Goal: Task Accomplishment & Management: Use online tool/utility

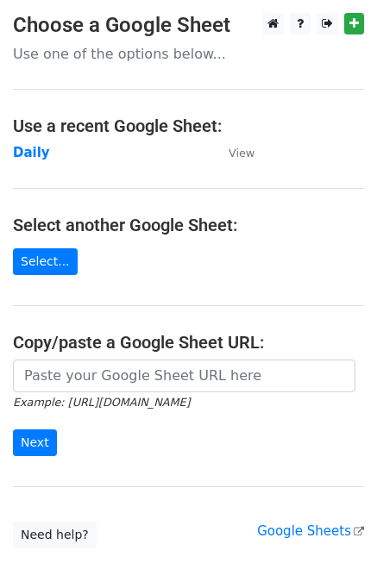
click at [37, 160] on td "Daily" at bounding box center [112, 153] width 198 height 20
click at [36, 155] on strong "Daily" at bounding box center [31, 153] width 37 height 16
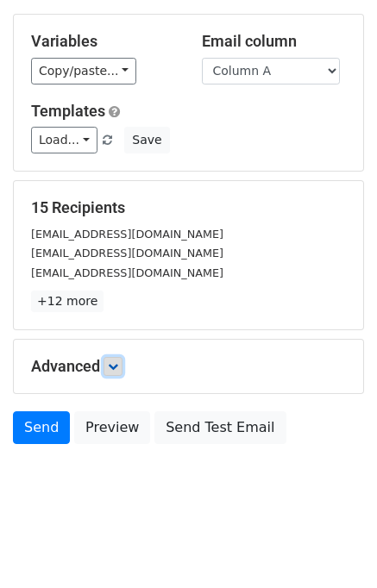
click at [114, 364] on icon at bounding box center [113, 367] width 10 height 10
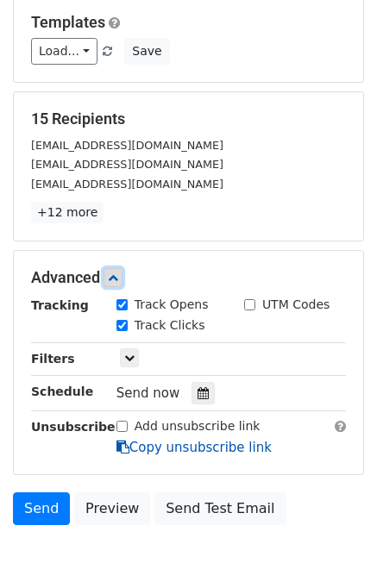
scroll to position [211, 0]
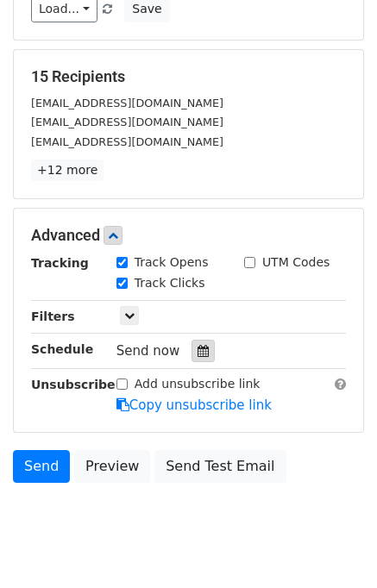
click at [192, 346] on div at bounding box center [203, 351] width 23 height 22
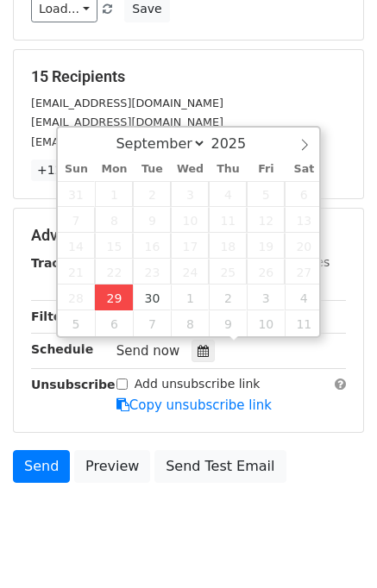
type input "2025-09-29 12:54"
type input "54"
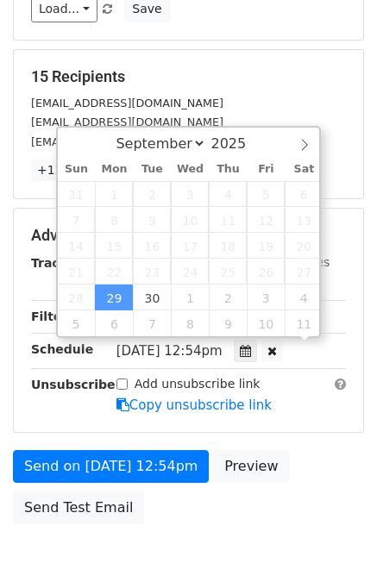
scroll to position [0, 0]
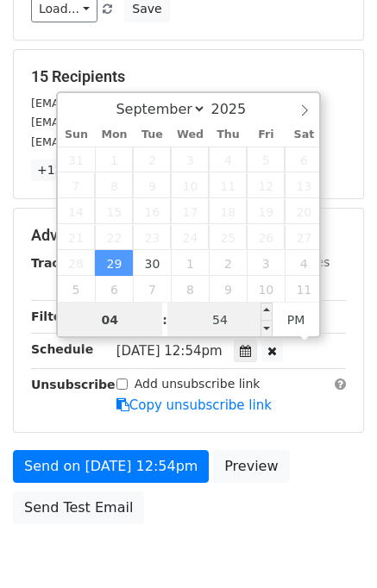
type input "04"
type input "2025-09-29 16:54"
click at [176, 326] on input "54" at bounding box center [219, 320] width 105 height 35
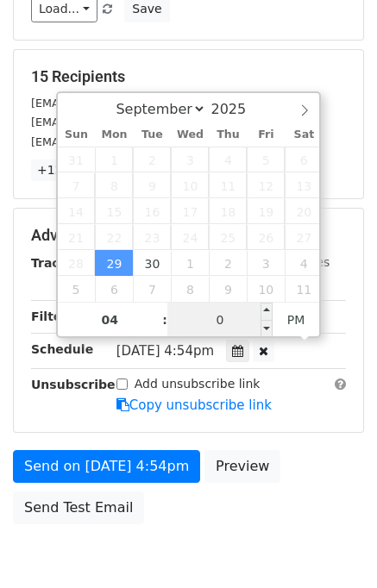
type input "00"
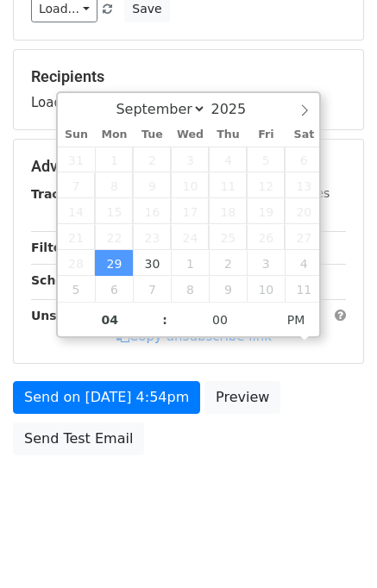
type input "2025-09-29 16:00"
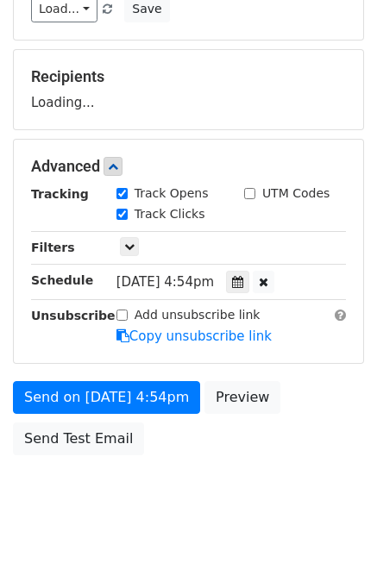
click at [371, 466] on body "New Campaign Daily emails left: 50 Google Sheet: Daily Variables Copy/paste... …" at bounding box center [188, 167] width 377 height 731
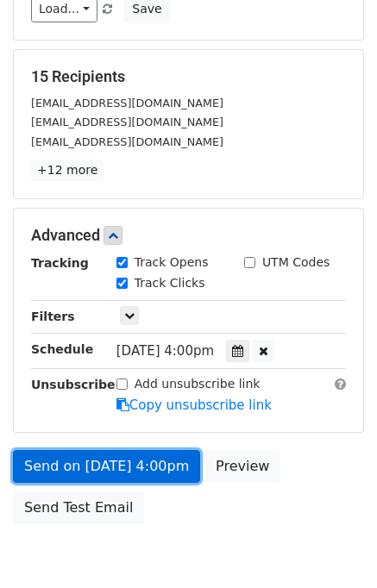
click at [167, 453] on link "Send on Sep 29 at 4:00pm" at bounding box center [106, 466] width 187 height 33
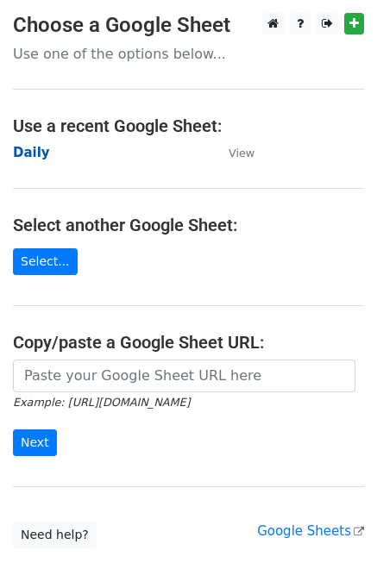
click at [30, 145] on strong "Daily" at bounding box center [31, 153] width 37 height 16
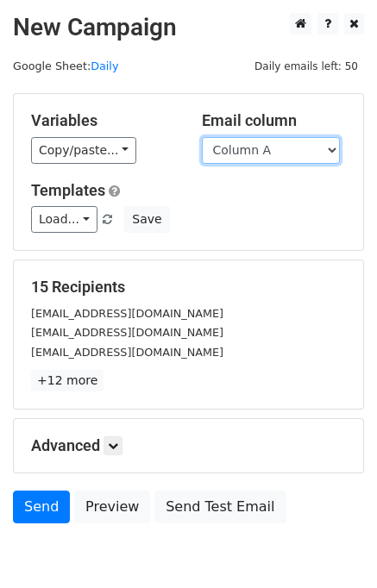
click at [275, 147] on select "Column A Column B Column C Column D Column E" at bounding box center [271, 150] width 138 height 27
select select "Column B"
click at [202, 137] on select "Column A Column B Column C Column D Column E" at bounding box center [271, 150] width 138 height 27
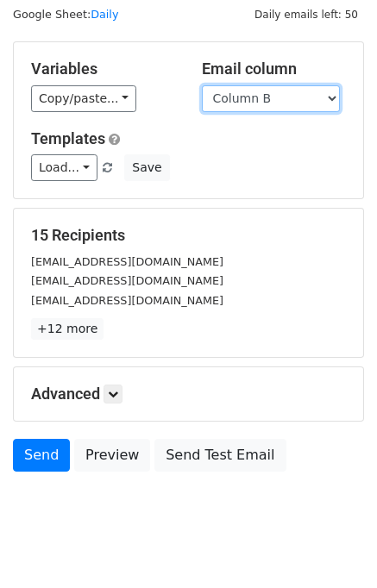
scroll to position [79, 0]
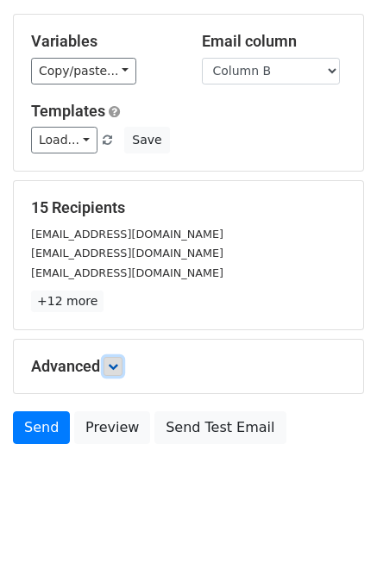
click at [113, 373] on link at bounding box center [113, 366] width 19 height 19
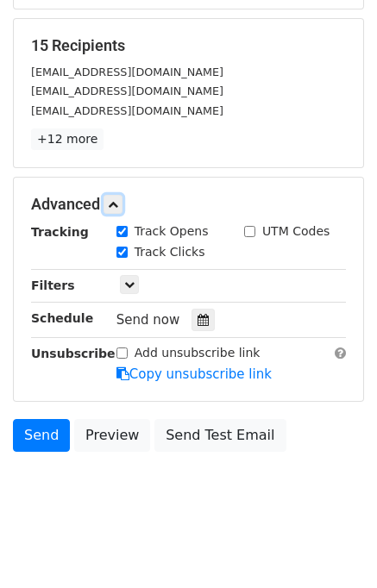
scroll to position [244, 0]
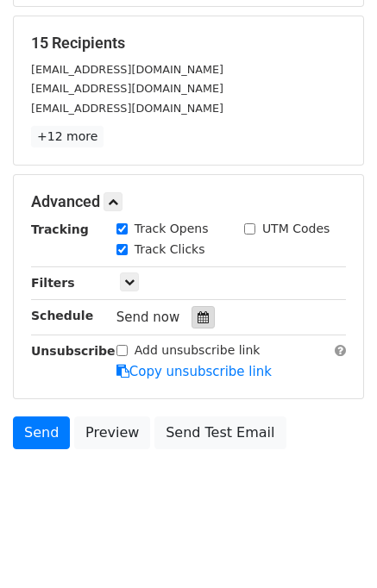
click at [198, 321] on icon at bounding box center [203, 317] width 11 height 12
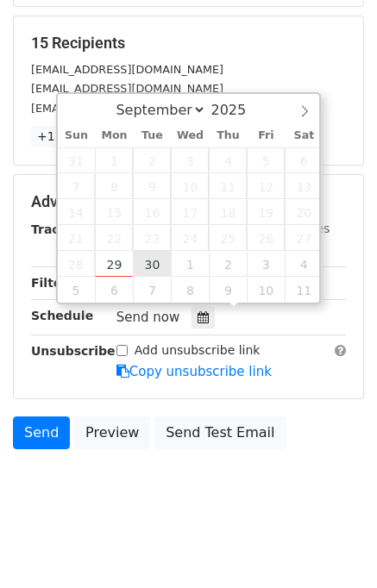
type input "2025-09-30 12:00"
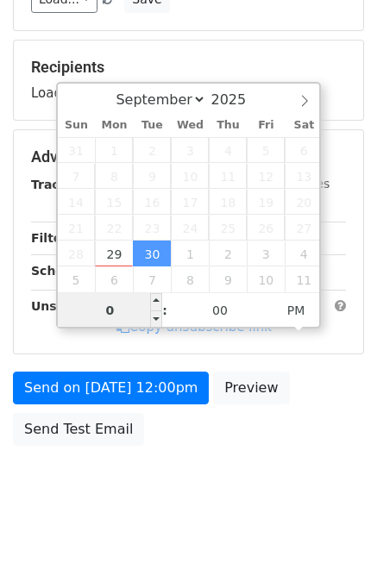
type input "05"
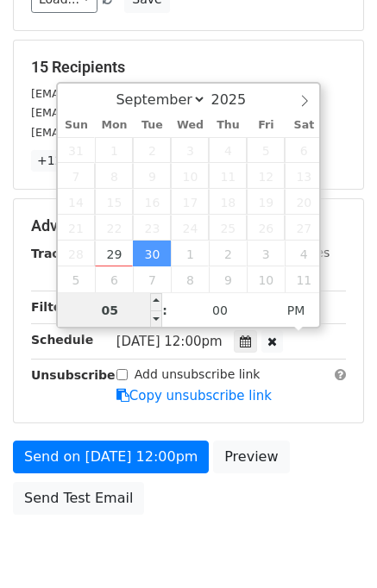
scroll to position [244, 0]
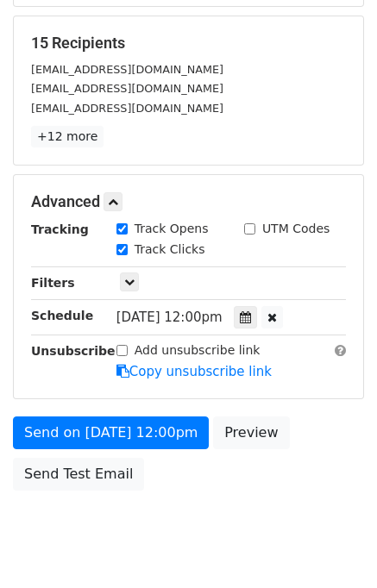
type input "2025-09-30 17:00"
click at [311, 450] on div "Send on Sep 30 at 12:00pm Preview Send Test Email" at bounding box center [188, 458] width 377 height 83
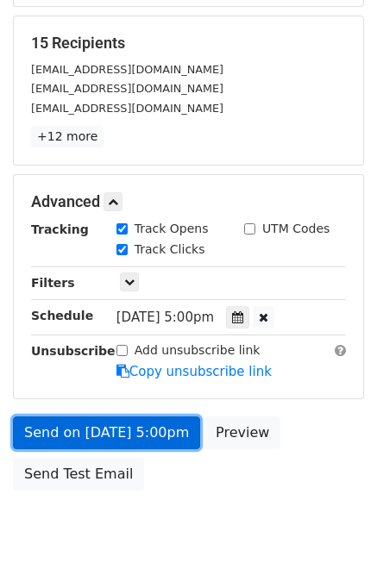
click at [160, 432] on link "Send on Sep 30 at 5:00pm" at bounding box center [106, 433] width 187 height 33
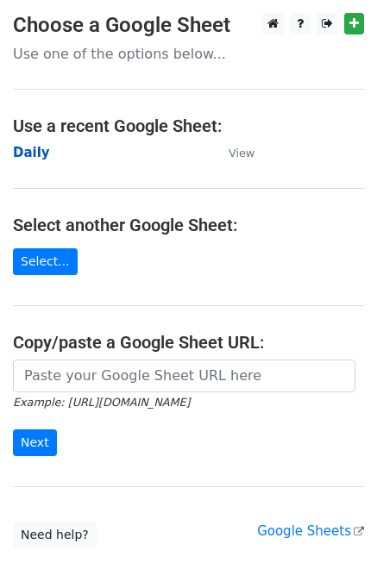
click at [31, 155] on strong "Daily" at bounding box center [31, 153] width 37 height 16
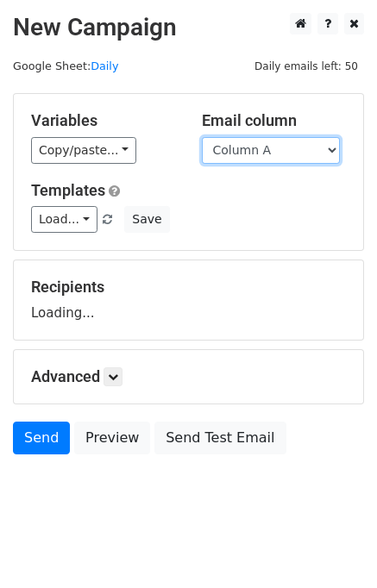
click at [275, 143] on select "Column A Column B Column C Column D Column E" at bounding box center [271, 150] width 138 height 27
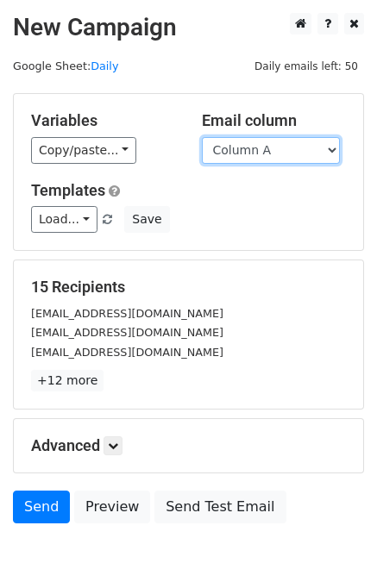
click at [272, 152] on select "Column A Column B Column C Column D Column E" at bounding box center [271, 150] width 138 height 27
select select "Column C"
click at [202, 137] on select "Column A Column B Column C Column D Column E" at bounding box center [271, 150] width 138 height 27
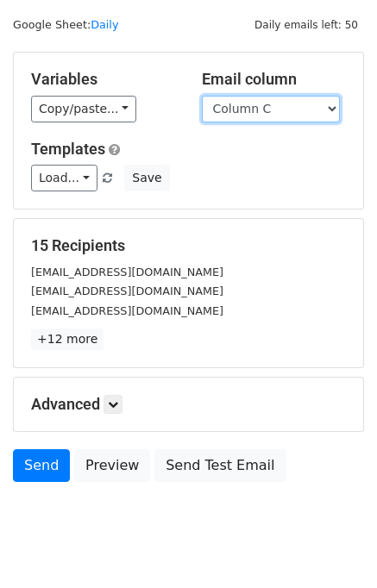
scroll to position [79, 0]
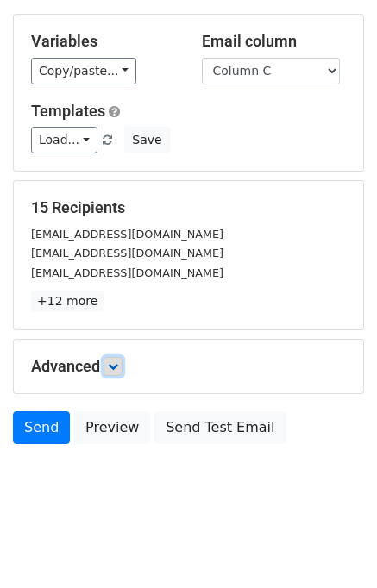
click at [122, 357] on link at bounding box center [113, 366] width 19 height 19
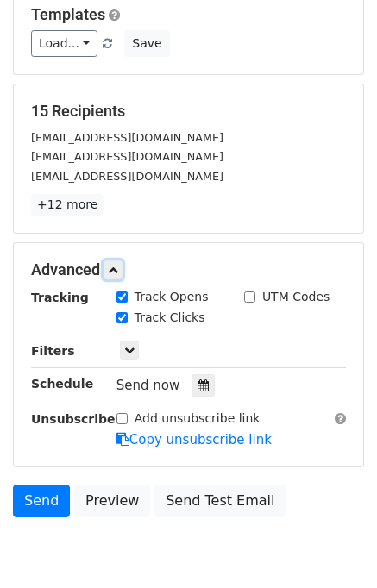
scroll to position [242, 0]
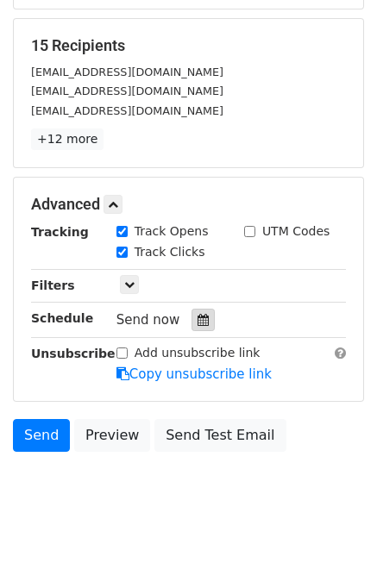
click at [198, 316] on icon at bounding box center [203, 320] width 11 height 12
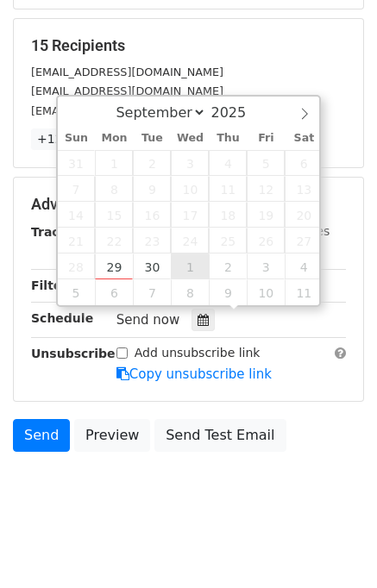
type input "2025-10-01 12:00"
select select "9"
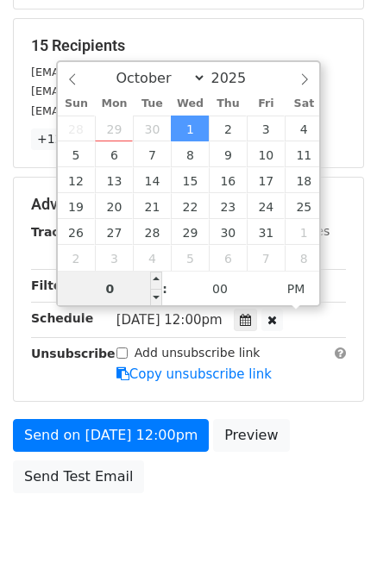
type input "06"
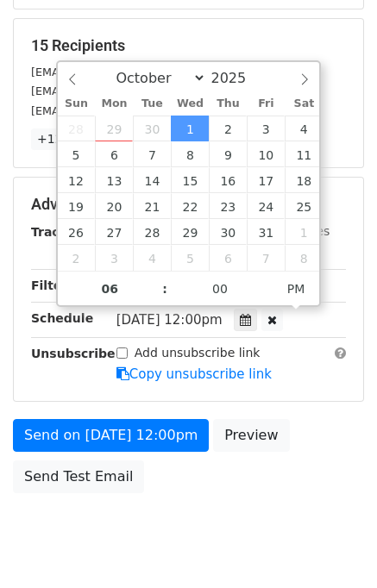
type input "2025-10-01 18:00"
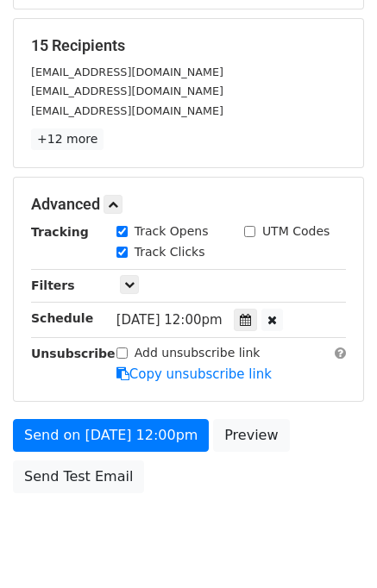
click at [316, 468] on div "Send on Oct 1 at 12:00pm Preview Send Test Email" at bounding box center [188, 460] width 377 height 83
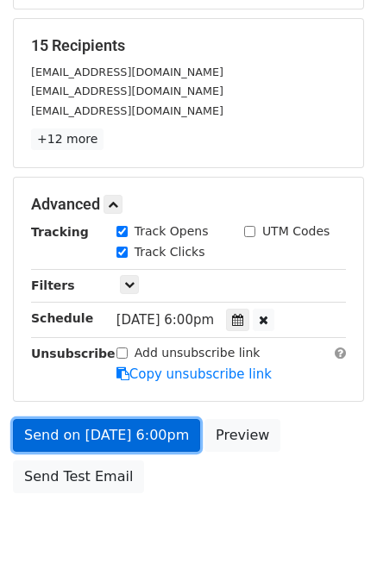
click at [148, 425] on link "Send on Oct 1 at 6:00pm" at bounding box center [106, 435] width 187 height 33
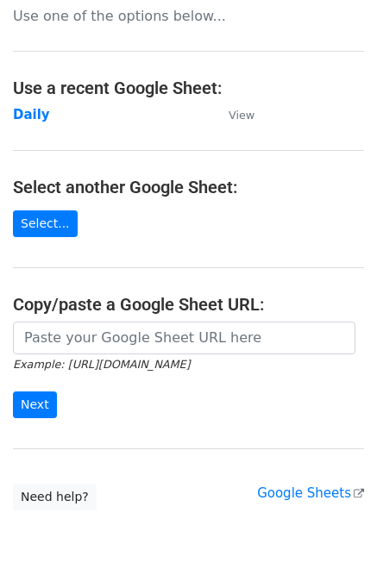
scroll to position [9, 0]
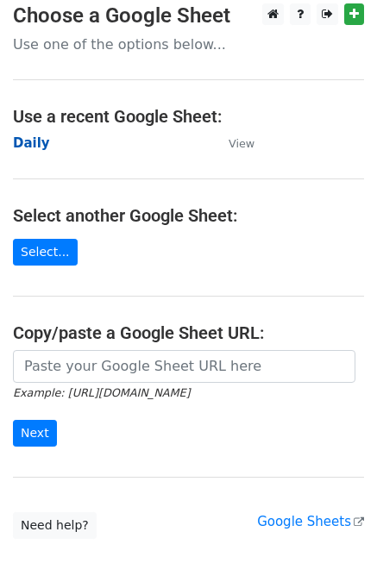
click at [21, 146] on strong "Daily" at bounding box center [31, 143] width 37 height 16
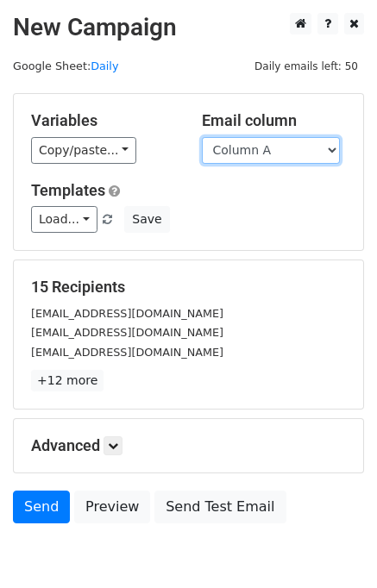
click at [259, 146] on select "Column A Column B Column C Column D Column E" at bounding box center [271, 150] width 138 height 27
select select "Column D"
click at [202, 137] on select "Column A Column B Column C Column D Column E" at bounding box center [271, 150] width 138 height 27
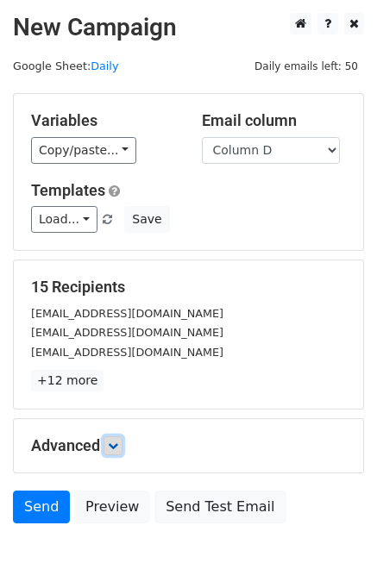
click at [115, 450] on link at bounding box center [113, 446] width 19 height 19
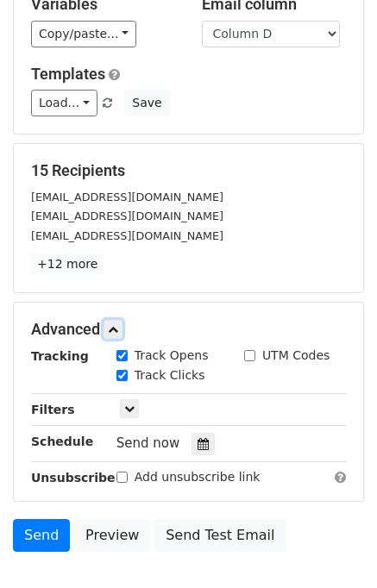
scroll to position [216, 0]
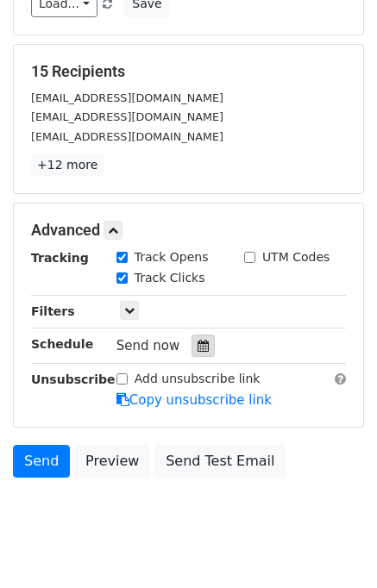
click at [198, 342] on icon at bounding box center [203, 346] width 11 height 12
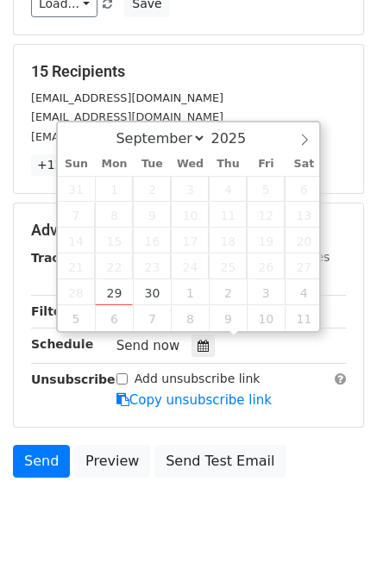
click at [295, 449] on div "Send Preview Send Test Email" at bounding box center [188, 465] width 377 height 41
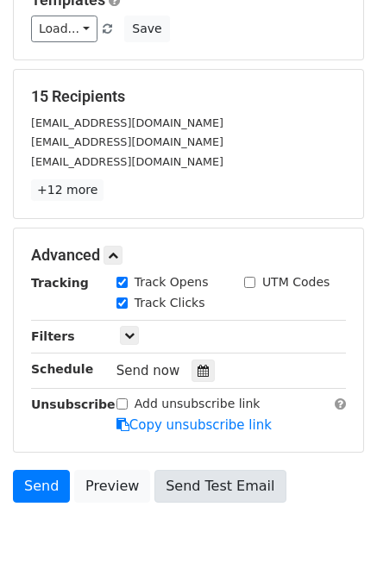
scroll to position [248, 0]
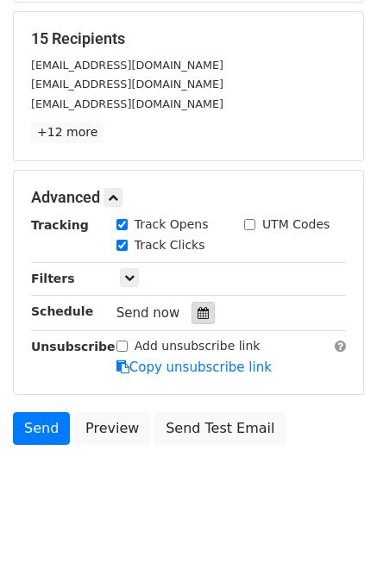
click at [198, 311] on icon at bounding box center [203, 313] width 11 height 12
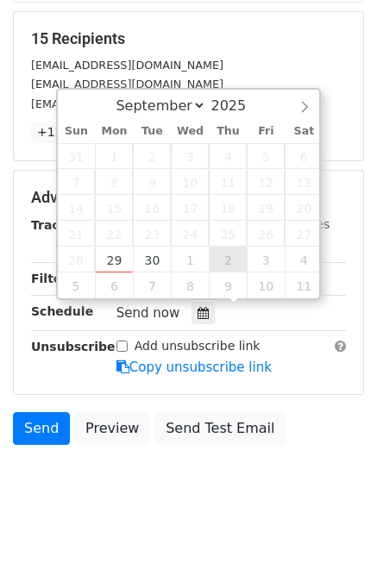
type input "2025-10-02 12:00"
select select "9"
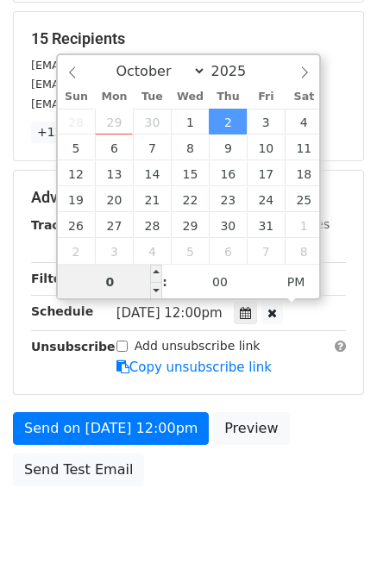
type input "07"
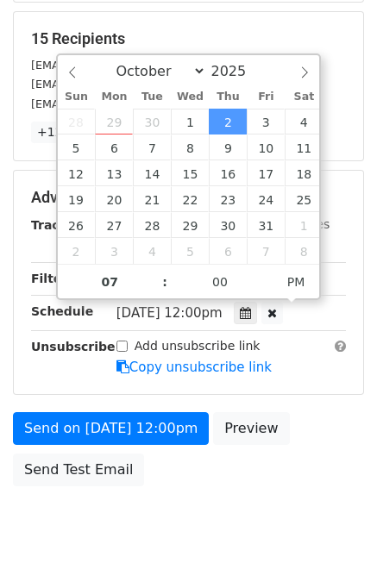
type input "2025-10-02 19:00"
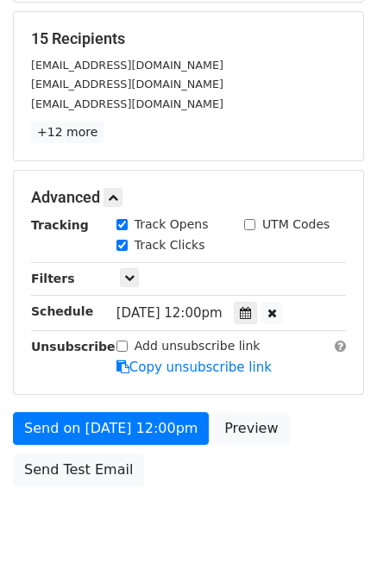
click at [304, 451] on div "Send on Oct 2 at 12:00pm Preview Send Test Email" at bounding box center [188, 453] width 377 height 83
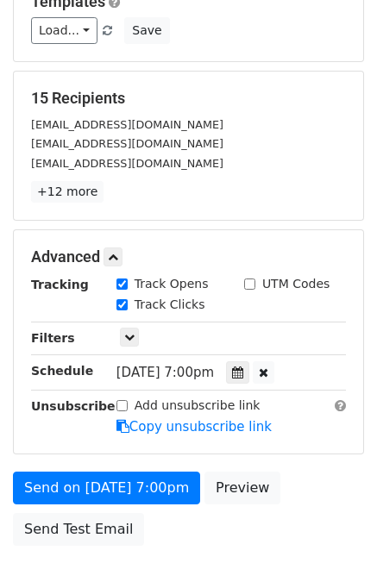
scroll to position [289, 0]
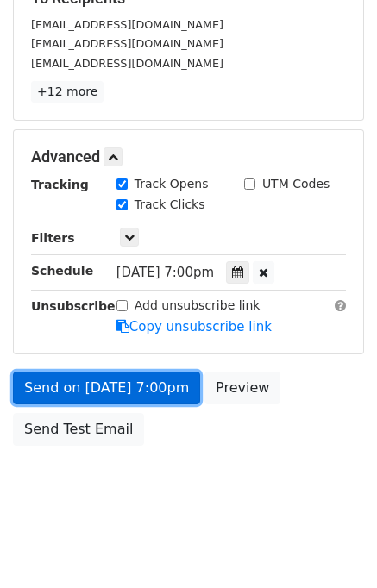
click at [110, 389] on link "Send on Oct 2 at 7:00pm" at bounding box center [106, 388] width 187 height 33
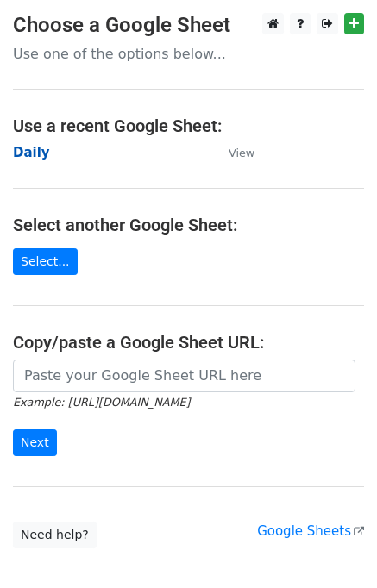
click at [38, 152] on strong "Daily" at bounding box center [31, 153] width 37 height 16
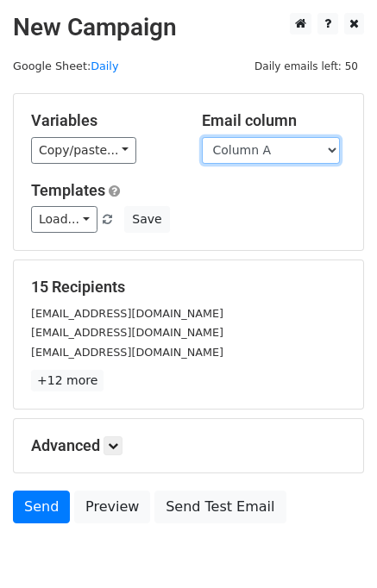
click at [252, 153] on select "Column A Column B Column C Column D Column E" at bounding box center [271, 150] width 138 height 27
select select "Column E"
click at [202, 137] on select "Column A Column B Column C Column D Column E" at bounding box center [271, 150] width 138 height 27
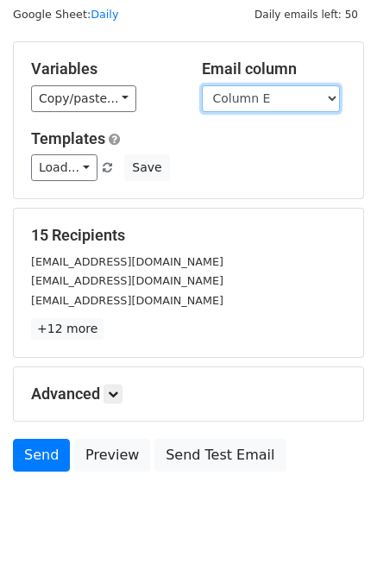
scroll to position [79, 0]
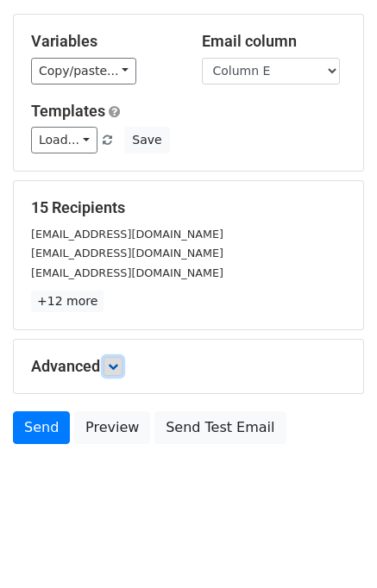
click at [113, 365] on icon at bounding box center [113, 367] width 10 height 10
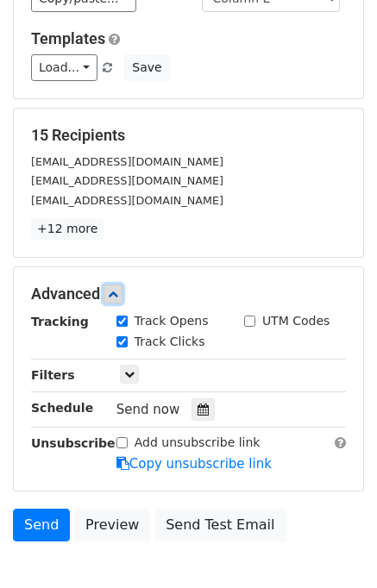
scroll to position [248, 0]
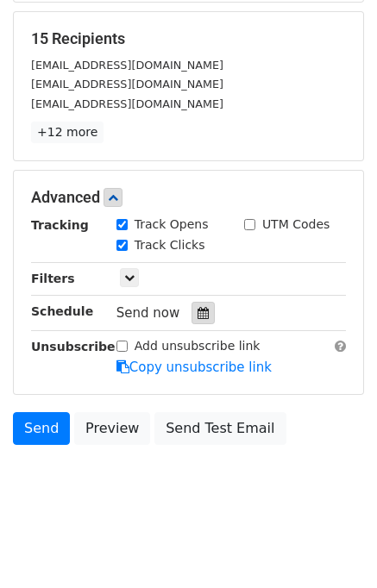
click at [198, 315] on icon at bounding box center [203, 313] width 11 height 12
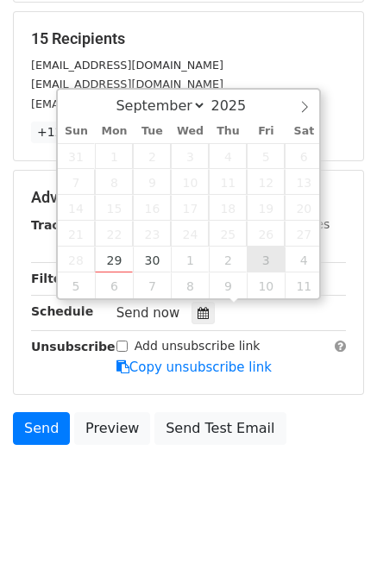
type input "[DATE] 12:00"
select select "9"
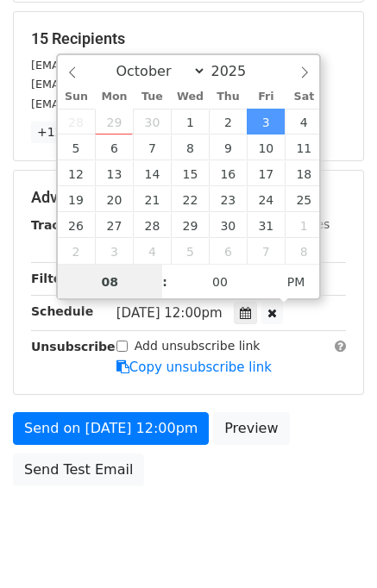
type input "08"
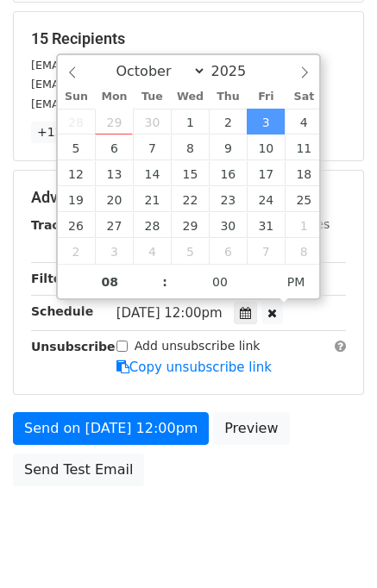
type input "[DATE] 20:00"
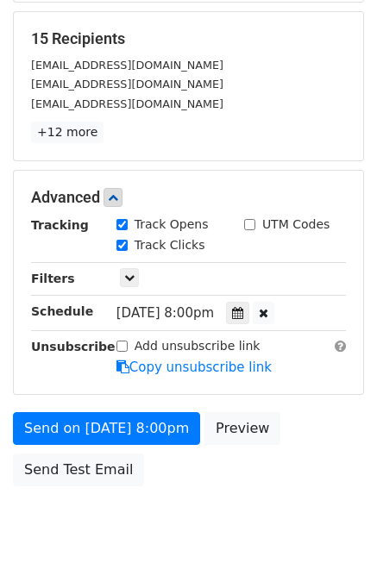
click at [306, 472] on div "Send on [DATE] 8:00pm Preview Send Test Email" at bounding box center [188, 453] width 377 height 83
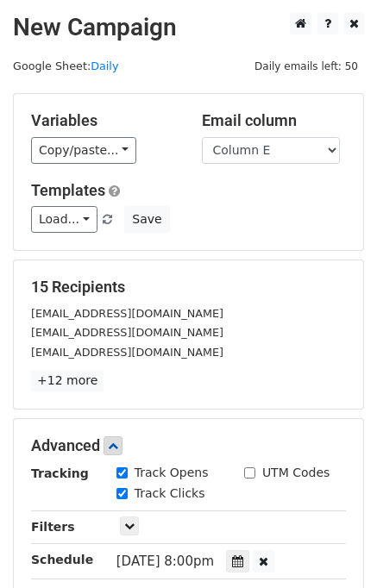
scroll to position [289, 0]
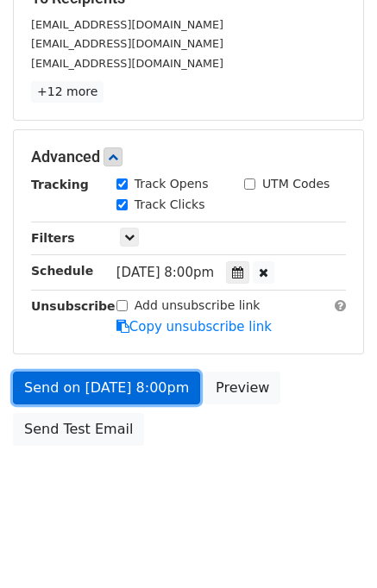
click at [128, 387] on link "Send on [DATE] 8:00pm" at bounding box center [106, 388] width 187 height 33
